Goal: Information Seeking & Learning: Learn about a topic

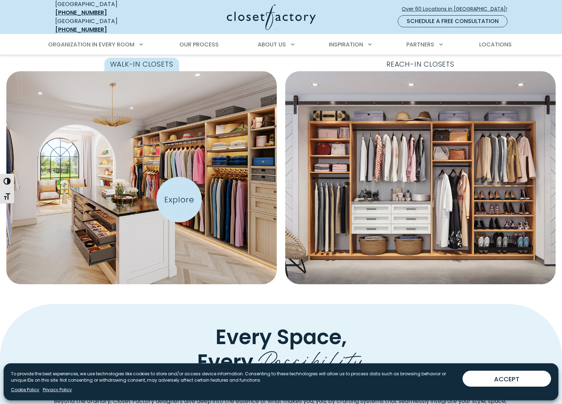
scroll to position [228, 0]
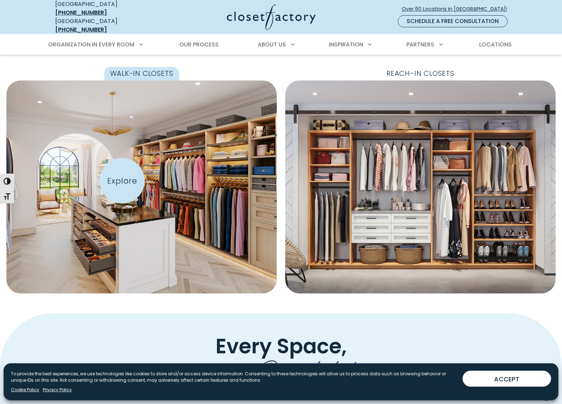
click at [122, 181] on img "Featured Images" at bounding box center [142, 187] width 298 height 234
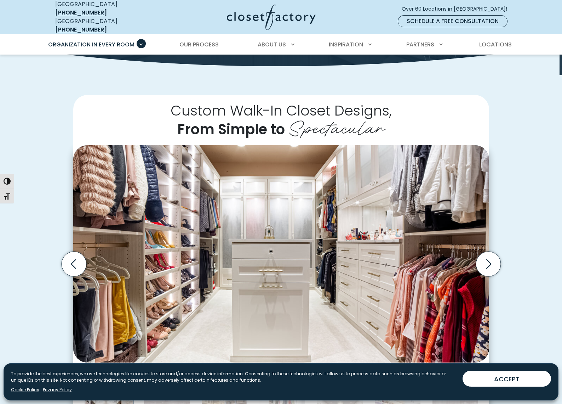
scroll to position [114, 0]
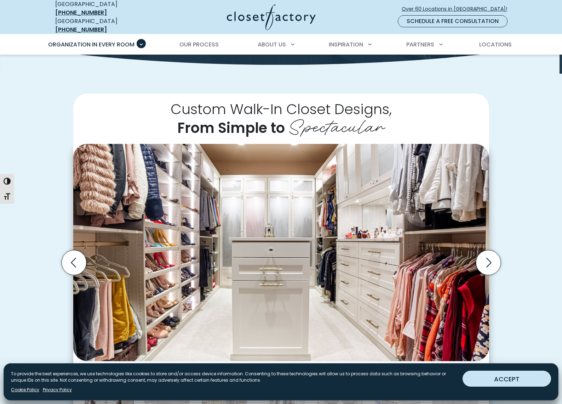
click at [532, 374] on button "ACCEPT" at bounding box center [507, 379] width 89 height 16
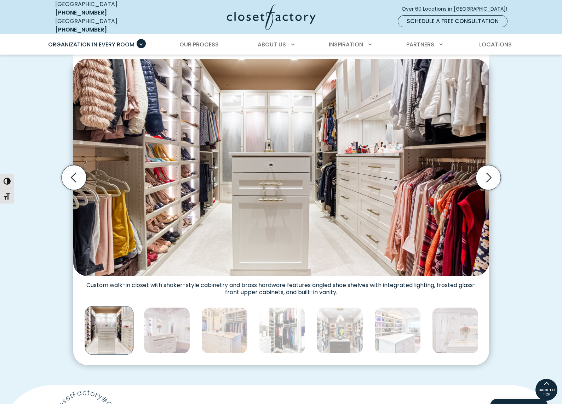
scroll to position [167, 0]
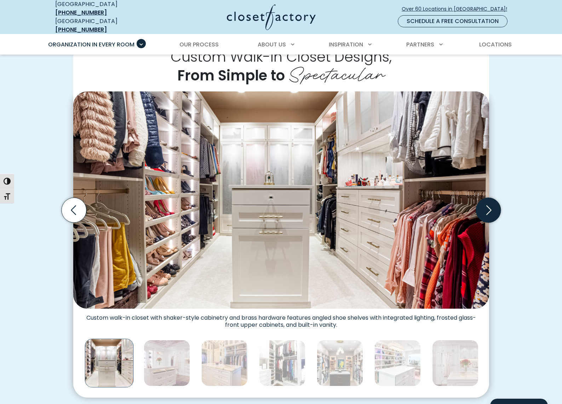
click at [487, 204] on icon "Next slide" at bounding box center [488, 209] width 25 height 25
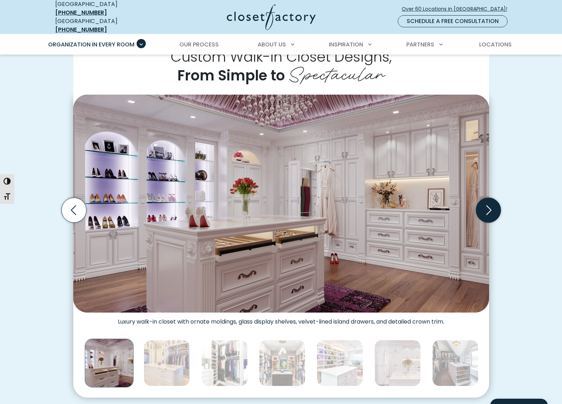
click at [487, 204] on icon "Next slide" at bounding box center [488, 209] width 25 height 25
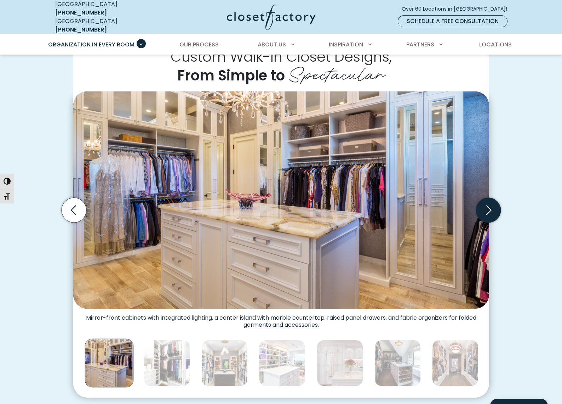
click at [487, 204] on icon "Next slide" at bounding box center [488, 209] width 25 height 25
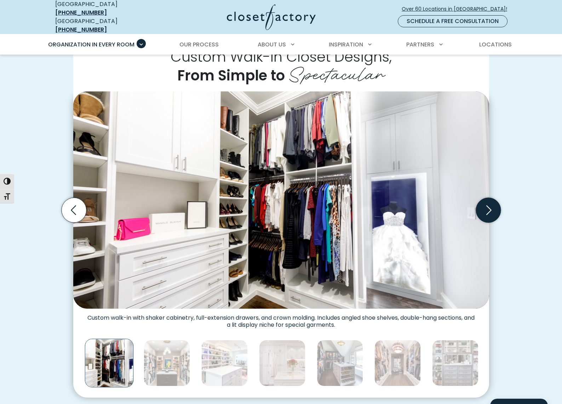
click at [487, 204] on icon "Next slide" at bounding box center [488, 209] width 25 height 25
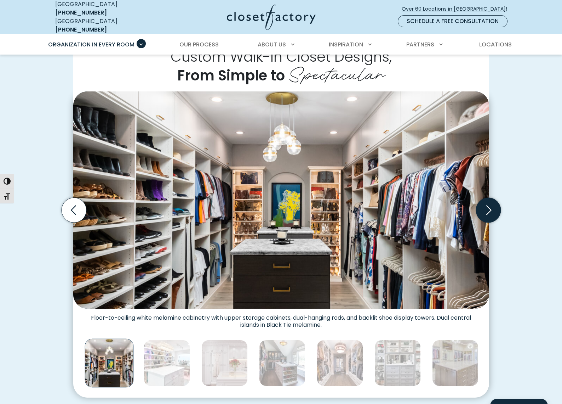
click at [487, 204] on icon "Next slide" at bounding box center [488, 209] width 25 height 25
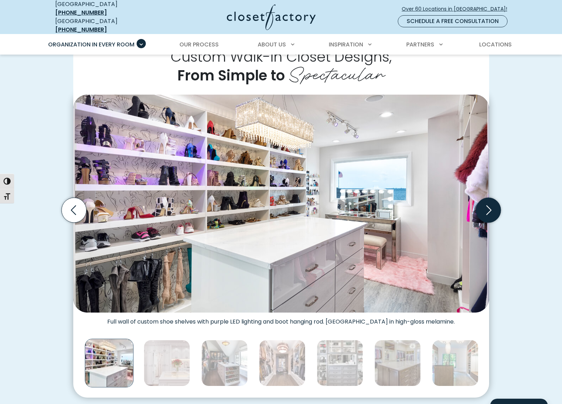
click at [487, 204] on icon "Next slide" at bounding box center [488, 209] width 25 height 25
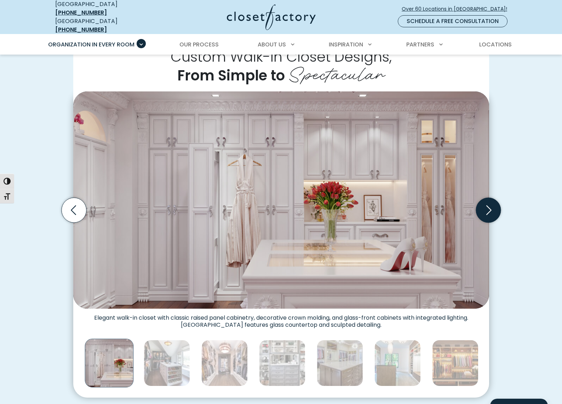
click at [487, 204] on icon "Next slide" at bounding box center [488, 209] width 25 height 25
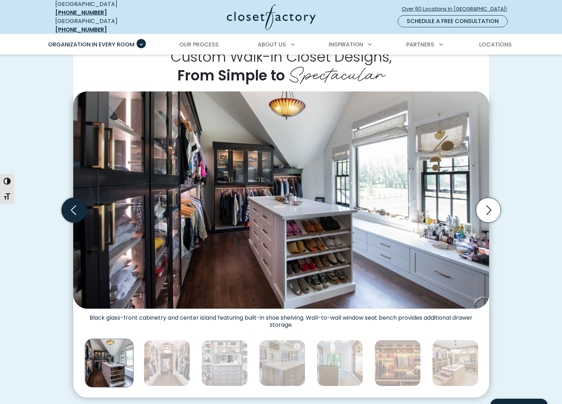
click at [71, 202] on icon "Previous slide" at bounding box center [73, 209] width 25 height 25
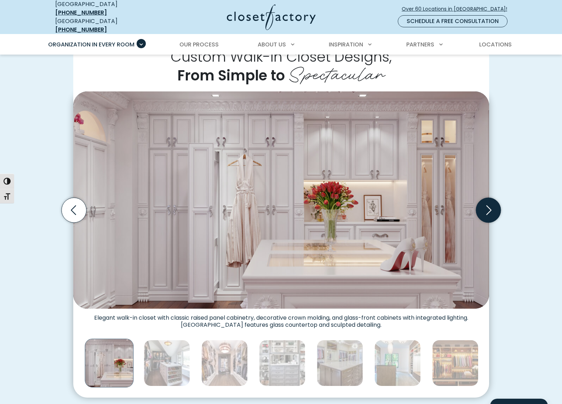
click at [491, 200] on icon "Next slide" at bounding box center [488, 209] width 25 height 25
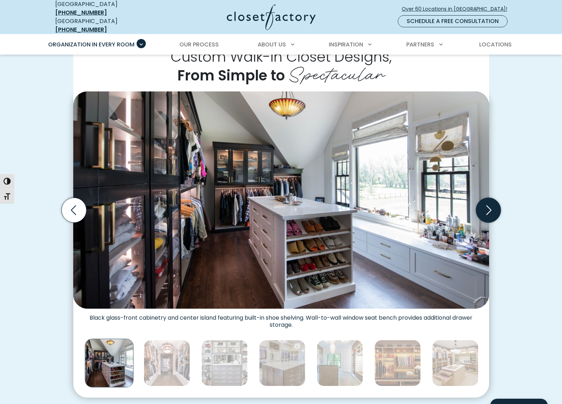
click at [491, 200] on icon "Next slide" at bounding box center [488, 209] width 25 height 25
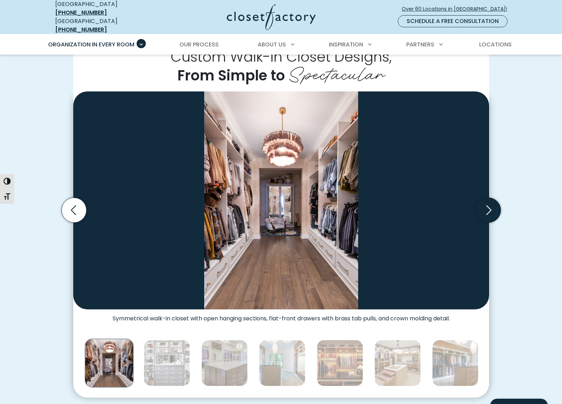
click at [491, 200] on icon "Next slide" at bounding box center [488, 209] width 25 height 25
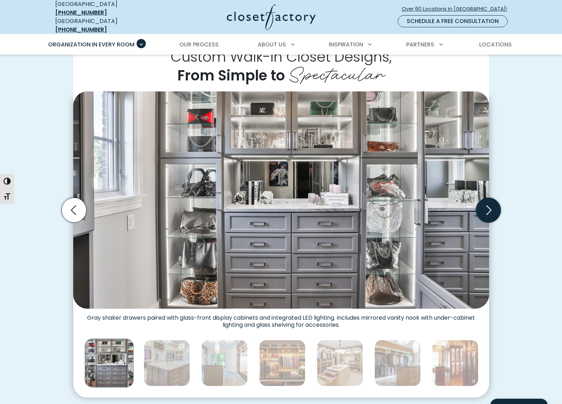
click at [491, 200] on icon "Next slide" at bounding box center [488, 209] width 25 height 25
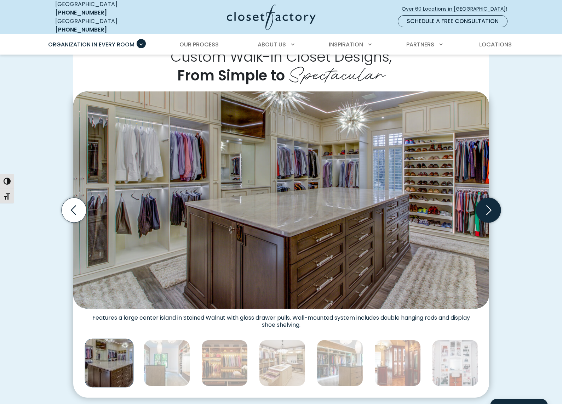
click at [491, 200] on icon "Next slide" at bounding box center [488, 209] width 25 height 25
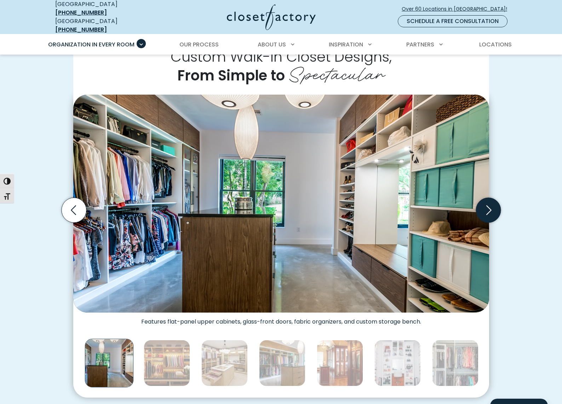
click at [491, 200] on icon "Next slide" at bounding box center [488, 209] width 25 height 25
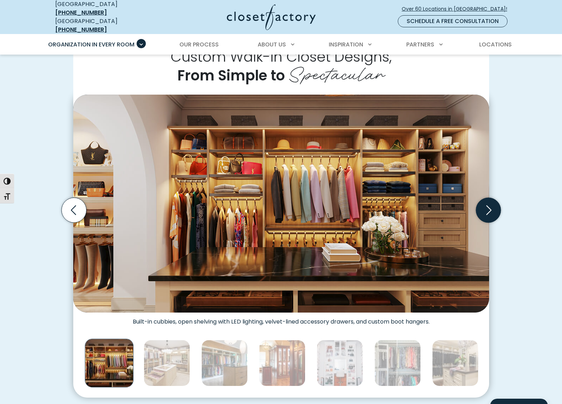
click at [491, 200] on icon "Next slide" at bounding box center [488, 209] width 25 height 25
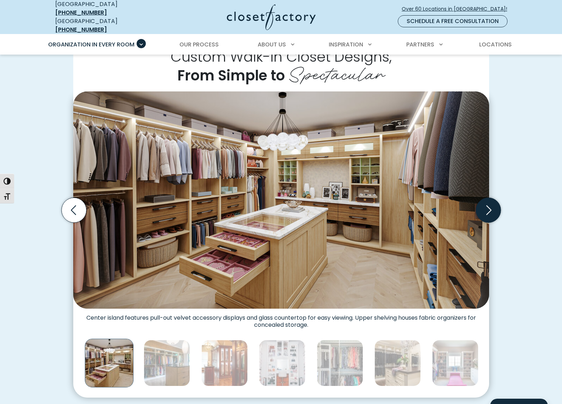
click at [491, 200] on icon "Next slide" at bounding box center [488, 209] width 25 height 25
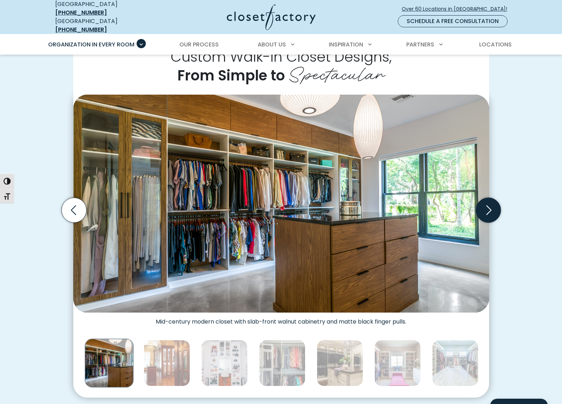
click at [491, 200] on icon "Next slide" at bounding box center [488, 209] width 25 height 25
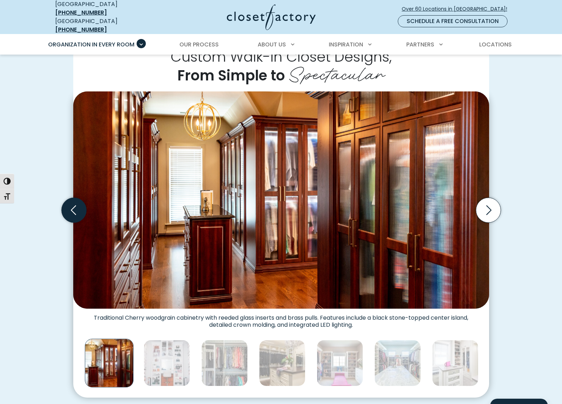
click at [72, 202] on icon "Previous slide" at bounding box center [73, 209] width 25 height 25
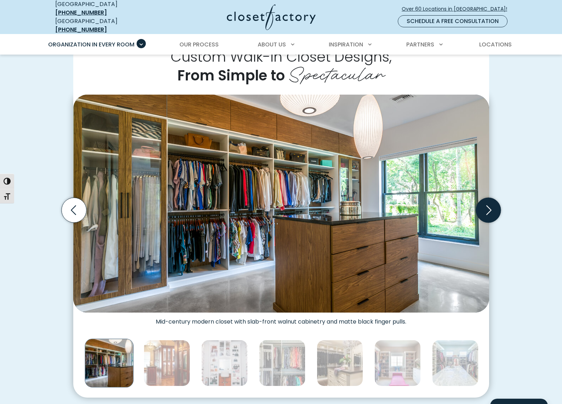
click at [492, 207] on icon "Next slide" at bounding box center [488, 209] width 25 height 25
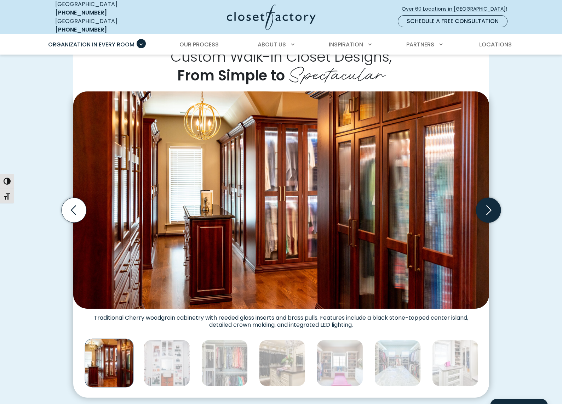
click at [492, 207] on icon "Next slide" at bounding box center [488, 209] width 25 height 25
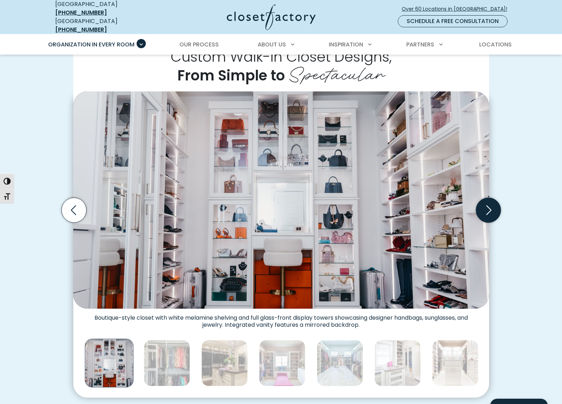
click at [492, 207] on icon "Next slide" at bounding box center [488, 209] width 25 height 25
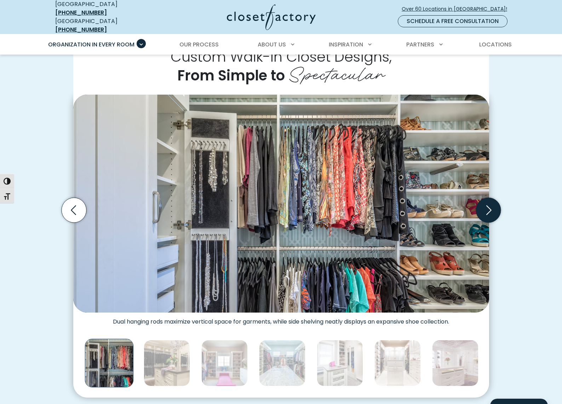
click at [492, 207] on icon "Next slide" at bounding box center [488, 209] width 25 height 25
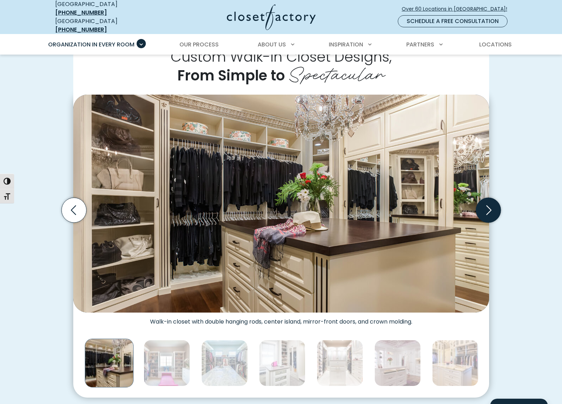
click at [492, 207] on icon "Next slide" at bounding box center [488, 209] width 25 height 25
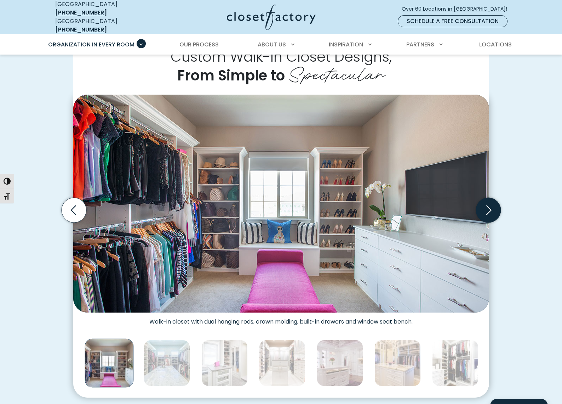
click at [492, 207] on icon "Next slide" at bounding box center [488, 209] width 25 height 25
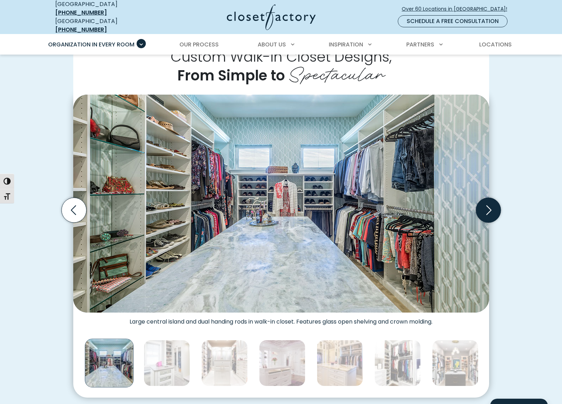
click at [490, 206] on icon "Next slide" at bounding box center [489, 210] width 5 height 10
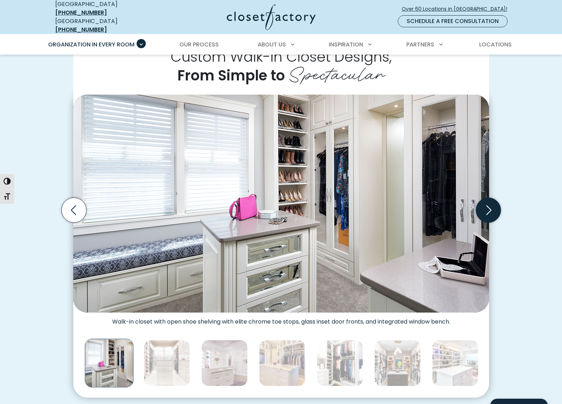
click at [490, 206] on icon "Next slide" at bounding box center [489, 210] width 5 height 10
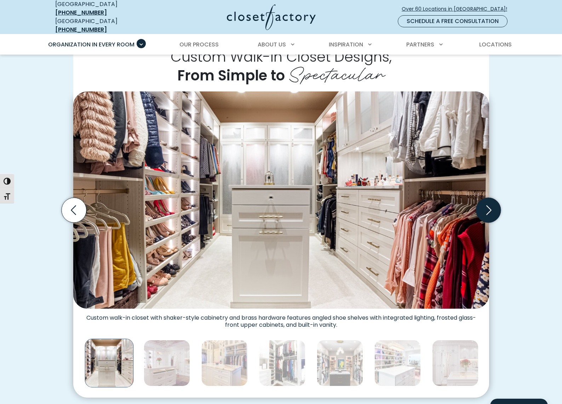
click at [490, 206] on icon "Next slide" at bounding box center [489, 210] width 5 height 10
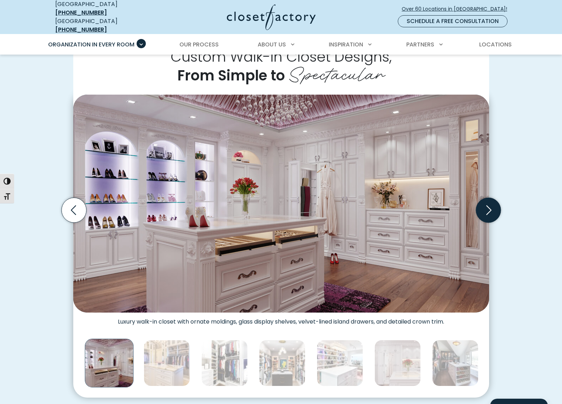
click at [490, 206] on icon "Next slide" at bounding box center [489, 210] width 5 height 10
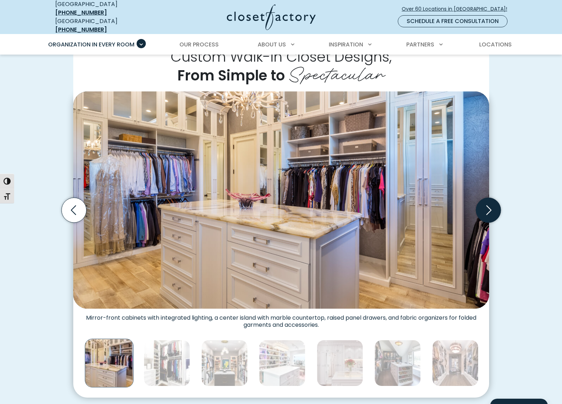
click at [490, 206] on icon "Next slide" at bounding box center [489, 210] width 5 height 10
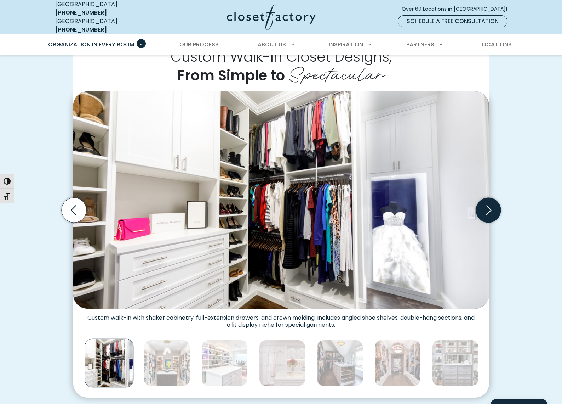
click at [489, 205] on icon "Next slide" at bounding box center [488, 209] width 25 height 25
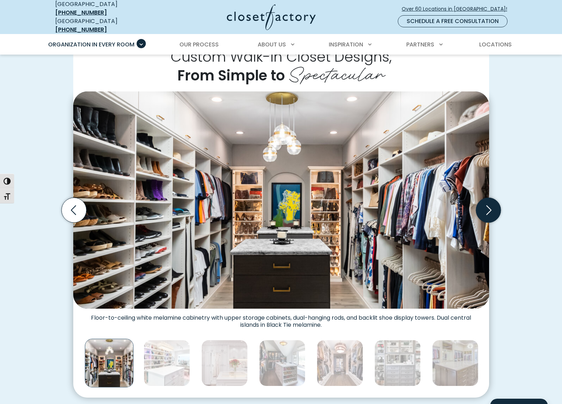
click at [489, 205] on icon "Next slide" at bounding box center [488, 209] width 25 height 25
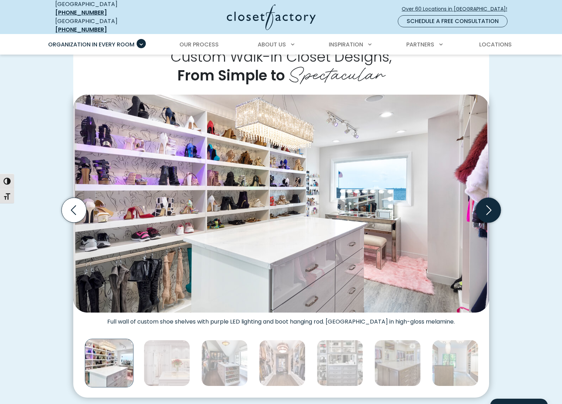
click at [489, 205] on icon "Next slide" at bounding box center [488, 209] width 25 height 25
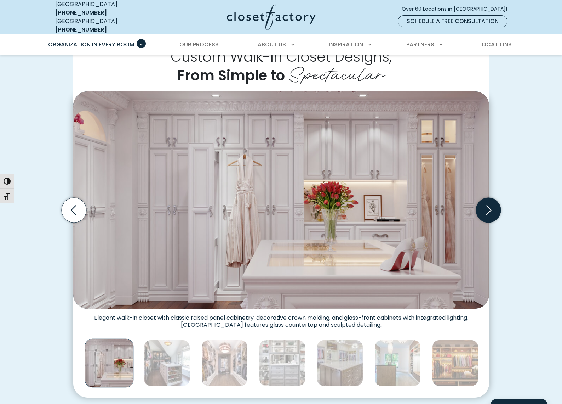
click at [489, 205] on icon "Next slide" at bounding box center [488, 209] width 25 height 25
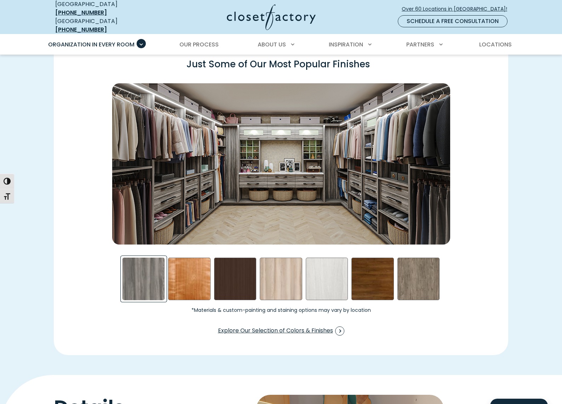
scroll to position [929, 0]
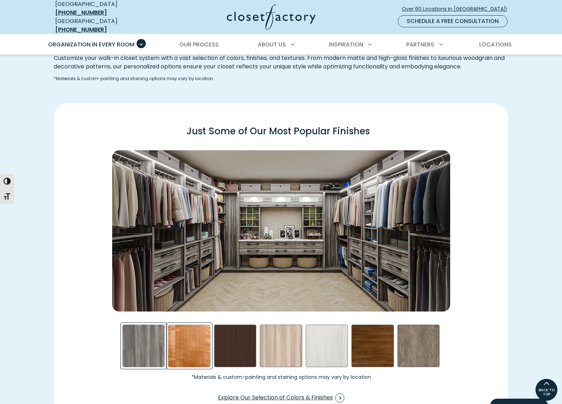
click at [187, 338] on div "Cherry - Stained Swatch" at bounding box center [189, 345] width 43 height 43
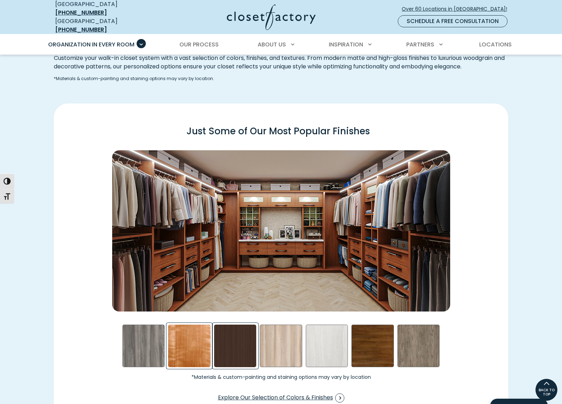
click at [232, 335] on div "Dark Chocolate Swatch" at bounding box center [235, 345] width 43 height 43
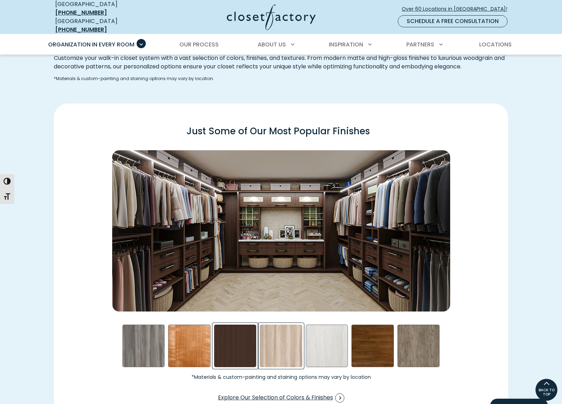
click at [284, 337] on div "Picnic in the Park Swatch" at bounding box center [281, 345] width 43 height 43
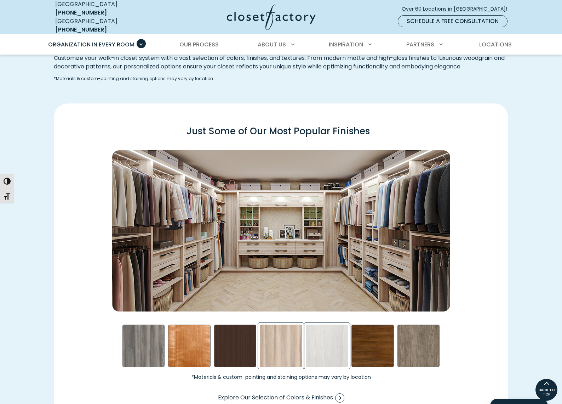
click at [331, 336] on div "Skye Swatch" at bounding box center [327, 345] width 43 height 43
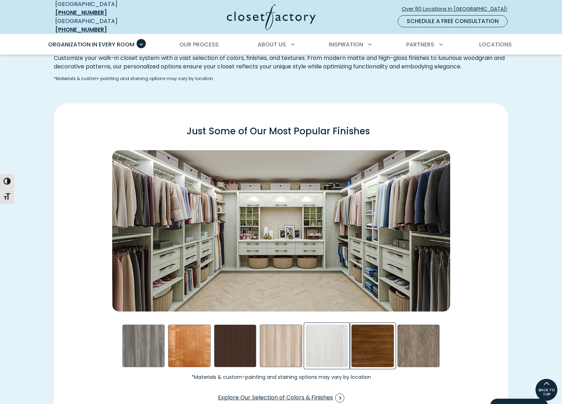
click at [371, 342] on div "Walnut- Stained Swatch" at bounding box center [373, 345] width 43 height 43
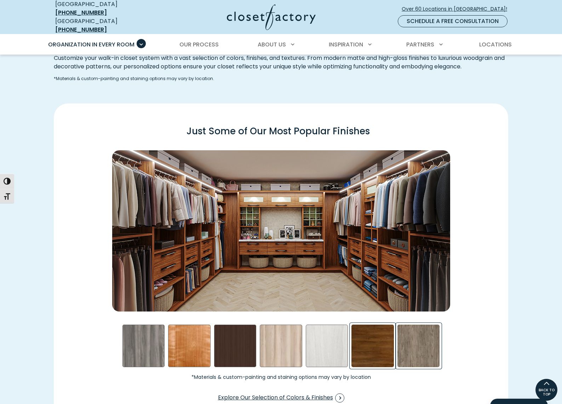
click at [417, 342] on div "Star Gazer Swatch" at bounding box center [419, 345] width 43 height 43
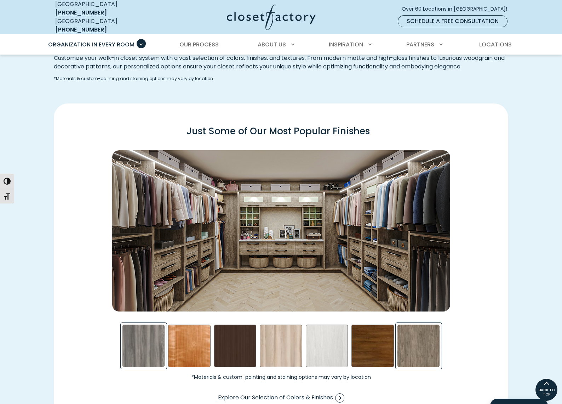
click at [132, 342] on div "Afternoon Nap Swatch" at bounding box center [144, 345] width 43 height 43
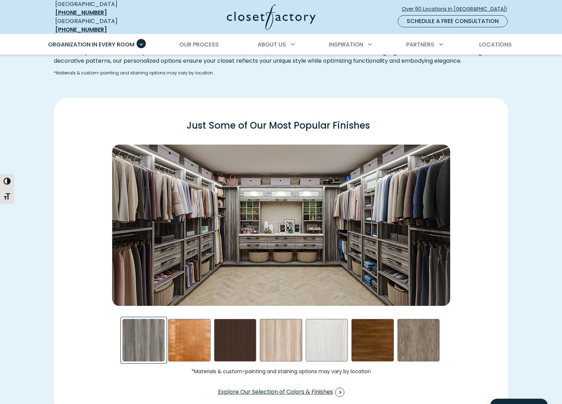
scroll to position [933, 0]
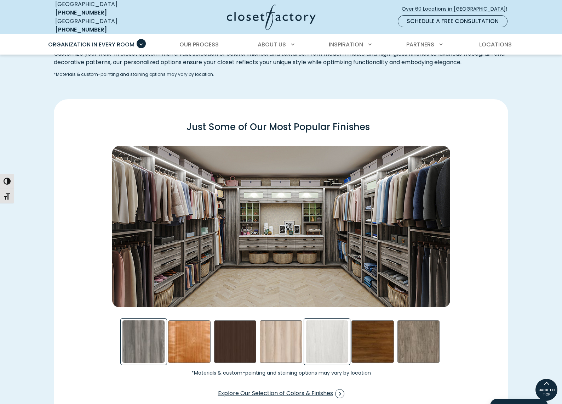
click at [336, 344] on div "Skye Swatch" at bounding box center [327, 341] width 43 height 43
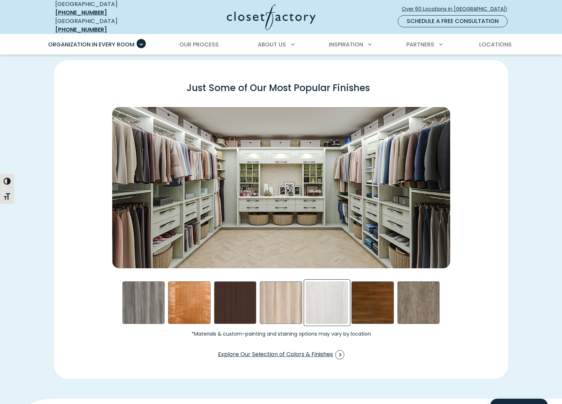
scroll to position [982, 0]
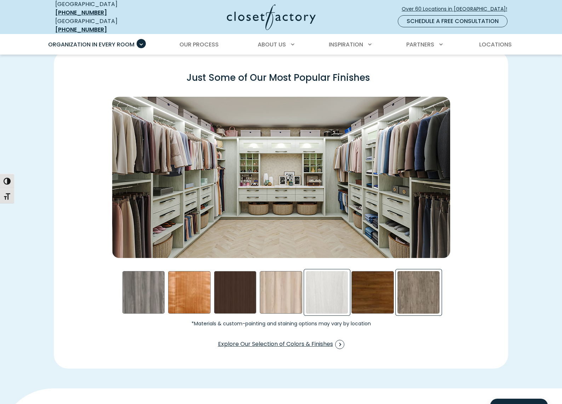
click at [399, 294] on div "Star Gazer Swatch" at bounding box center [419, 292] width 43 height 43
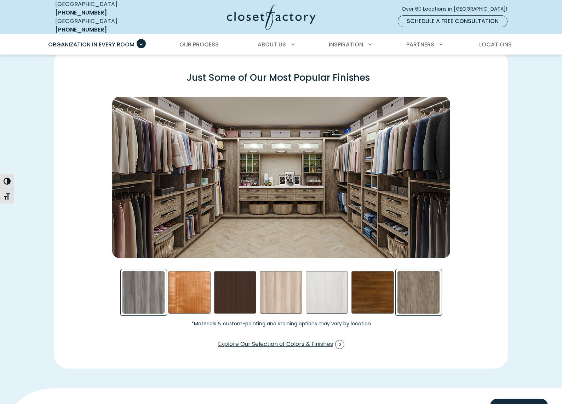
click at [137, 287] on div "Afternoon Nap Swatch" at bounding box center [144, 292] width 43 height 43
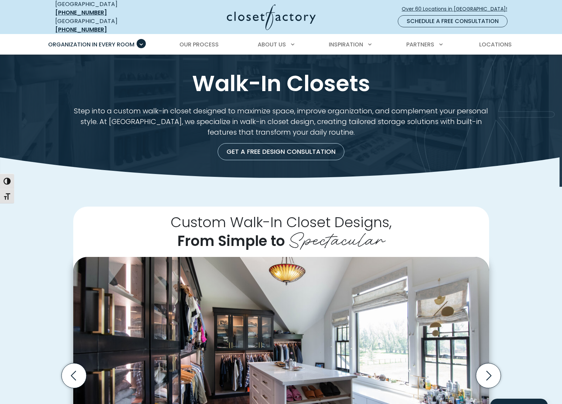
scroll to position [0, 0]
